Goal: Transaction & Acquisition: Purchase product/service

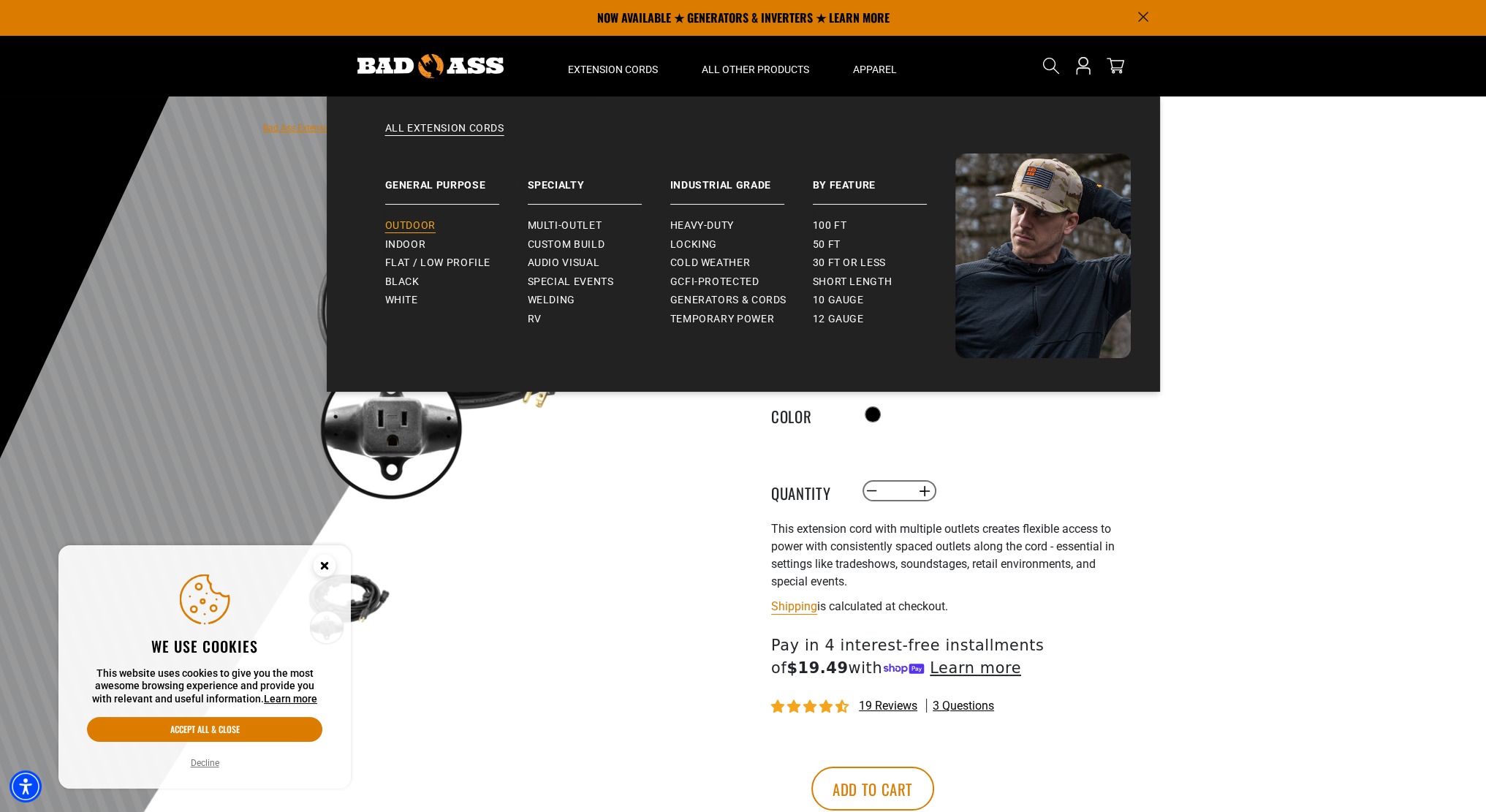
click at [421, 224] on span "Outdoor" at bounding box center [411, 226] width 51 height 13
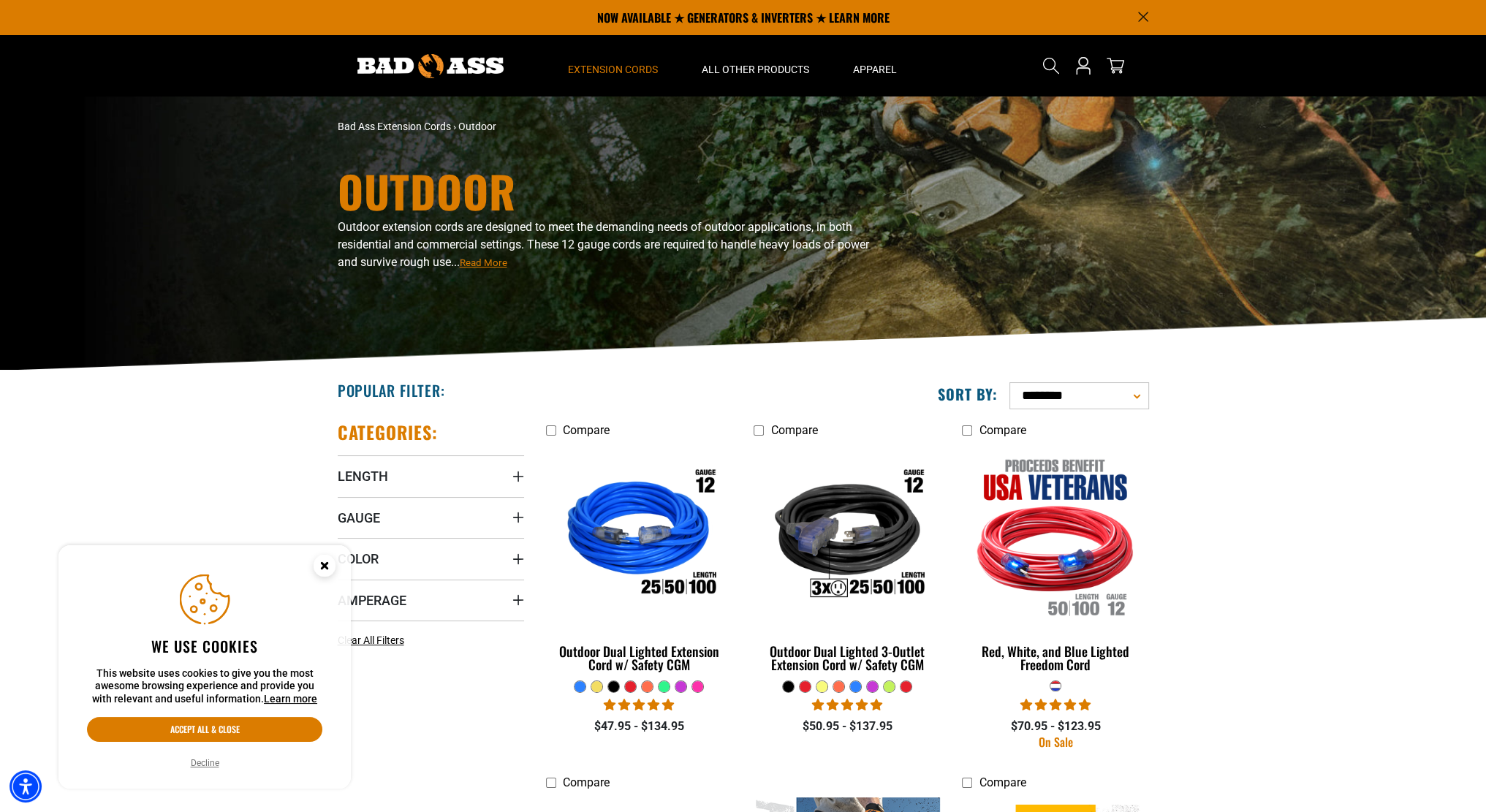
click at [325, 567] on icon "Close this option" at bounding box center [324, 565] width 5 height 5
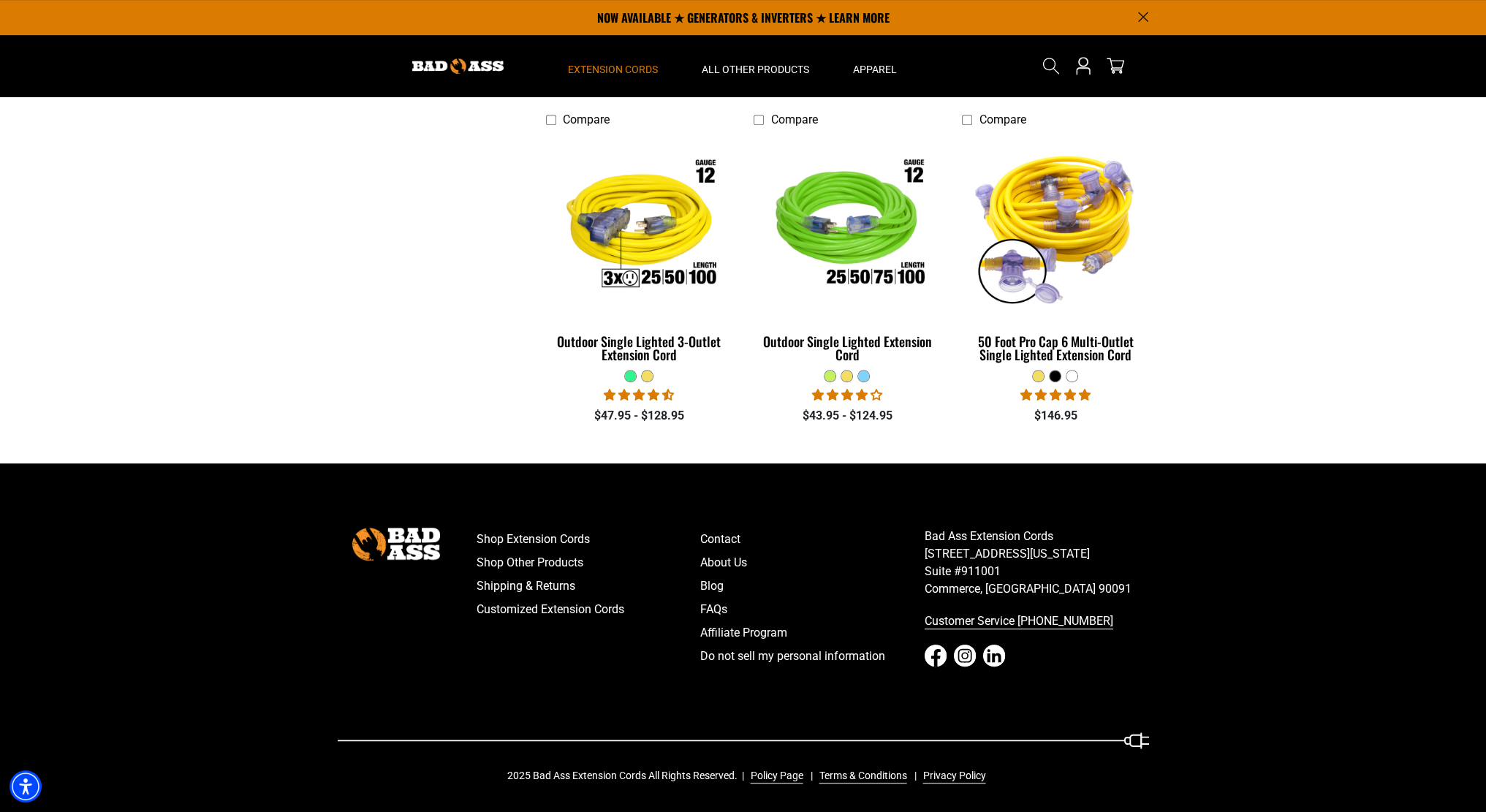
scroll to position [1034, 0]
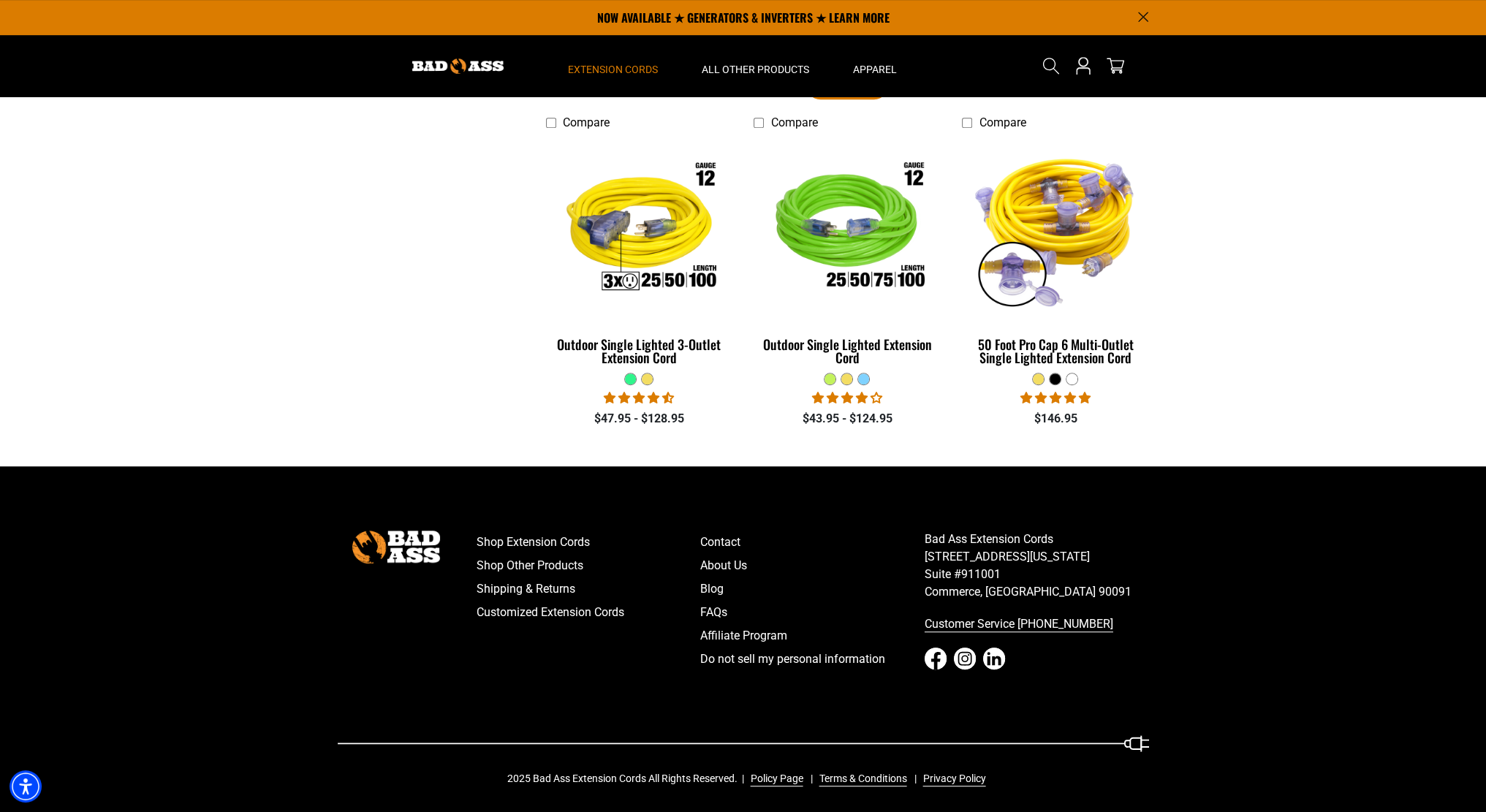
click at [662, 657] on nav "Shop Extension Cords Shop Other Products Shipping & Returns Customized Extensio…" at bounding box center [588, 600] width 224 height 140
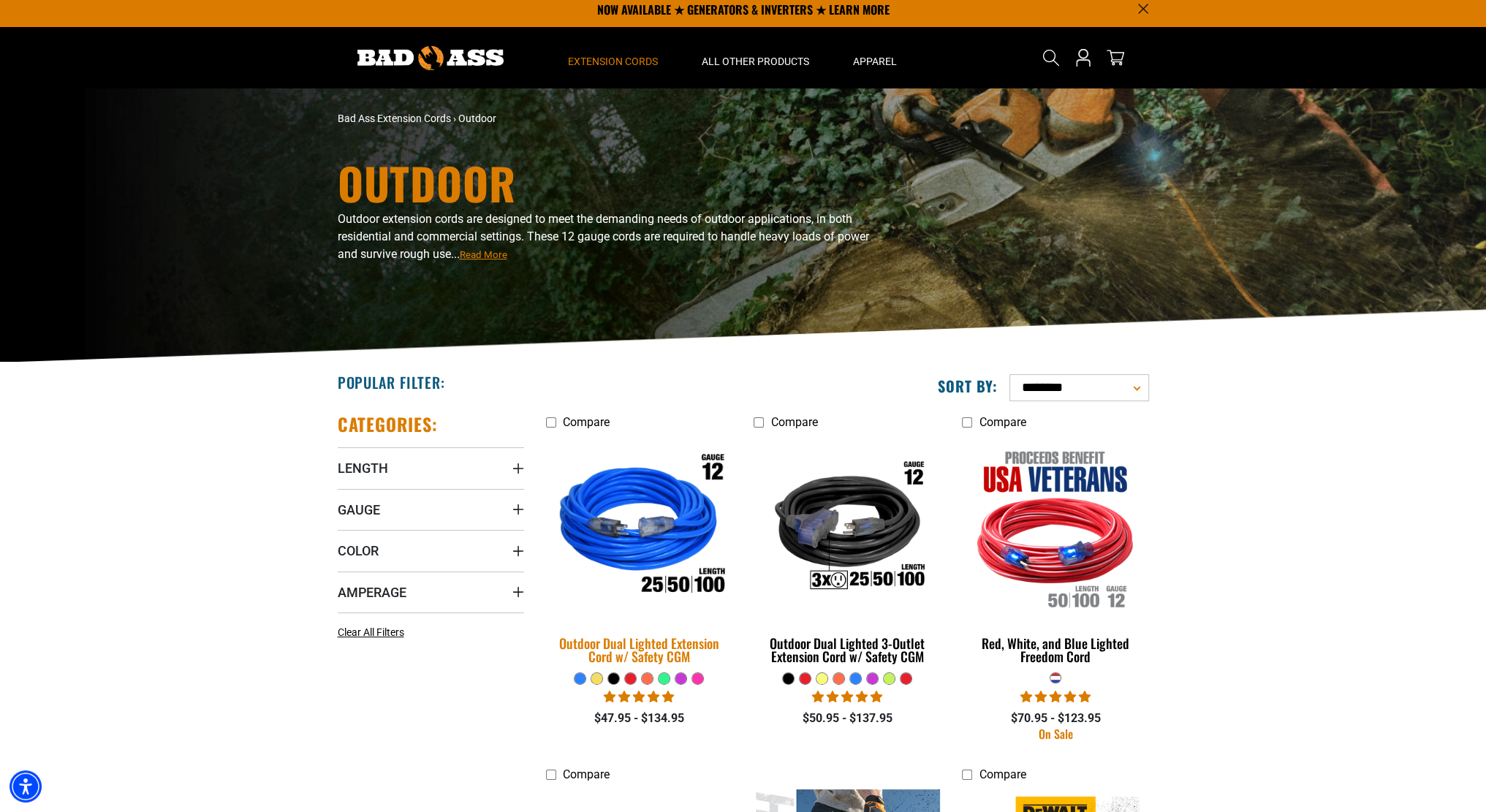
scroll to position [0, 0]
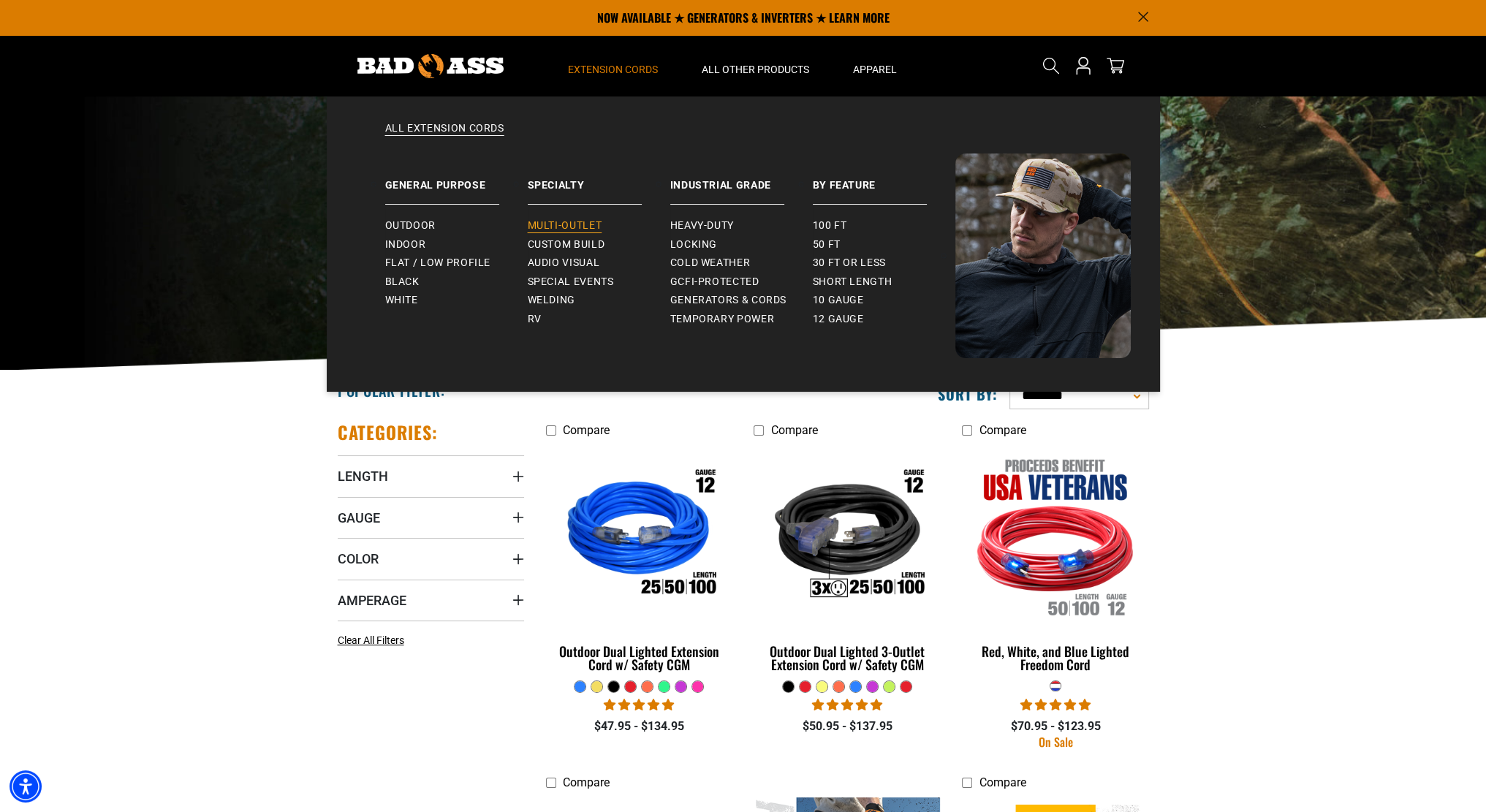
click at [557, 230] on span "Multi-Outlet" at bounding box center [565, 226] width 74 height 13
